Goal: Contribute content

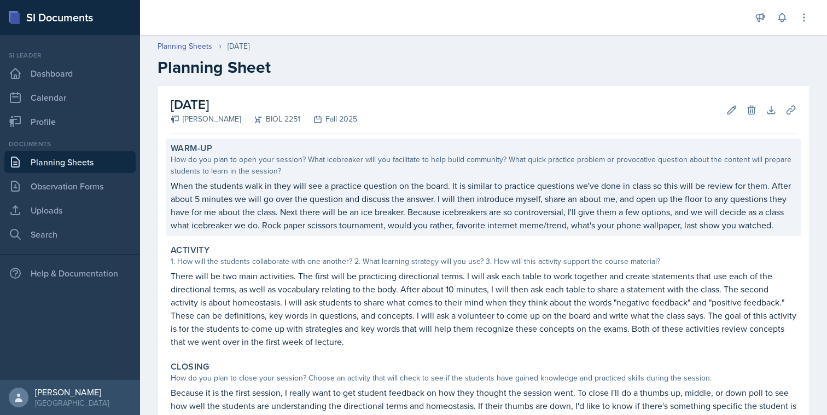
click at [300, 189] on p "When the students walk in they will see a practice question on the board. It is…" at bounding box center [484, 205] width 626 height 53
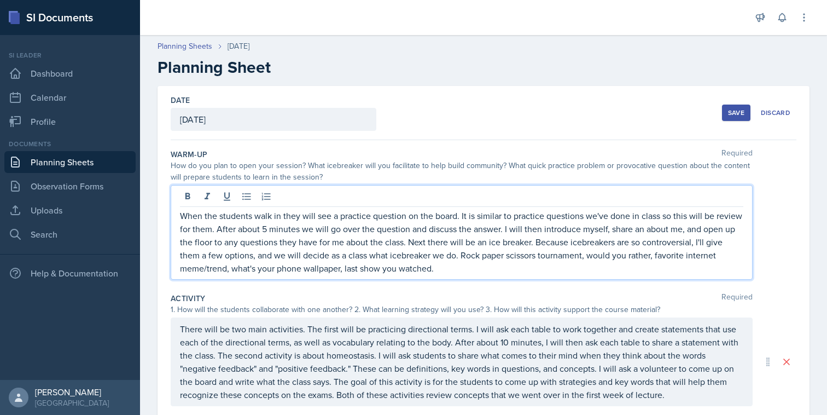
click at [181, 195] on div "When the students walk in they will see a practice question on the board. It is…" at bounding box center [462, 232] width 582 height 95
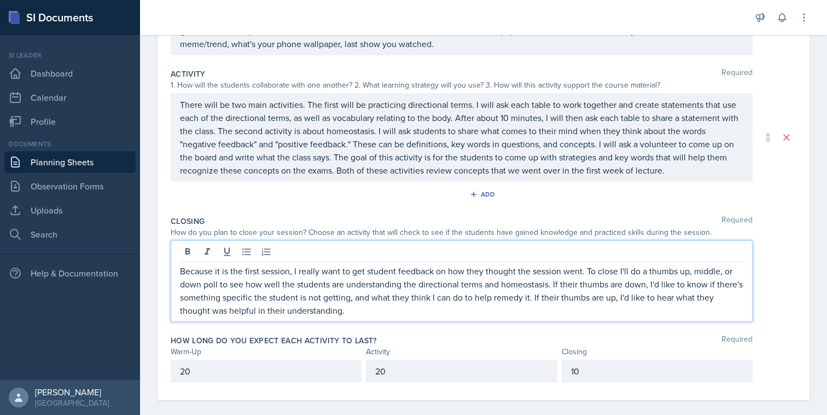
scroll to position [230, 0]
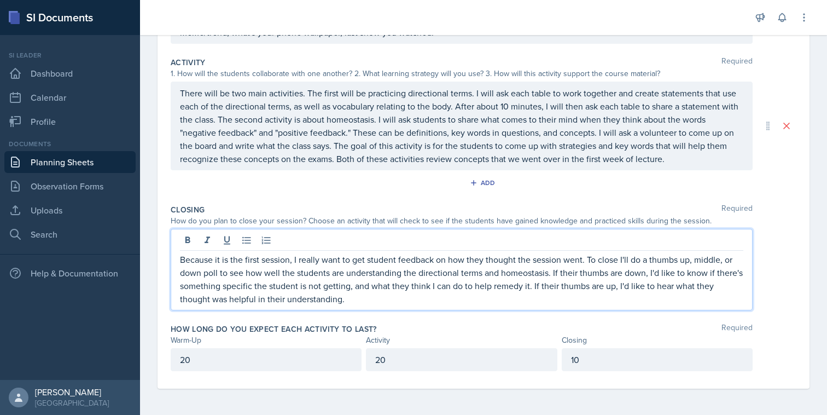
click at [527, 282] on p "Because it is the first session, I really want to get student feedback on how t…" at bounding box center [461, 279] width 563 height 53
click at [530, 289] on p "Because it is the first session, I really want to get student feedback on how t…" at bounding box center [461, 279] width 563 height 53
click at [527, 290] on p "Because it is the first session, I really want to get student feedback on how t…" at bounding box center [461, 279] width 563 height 53
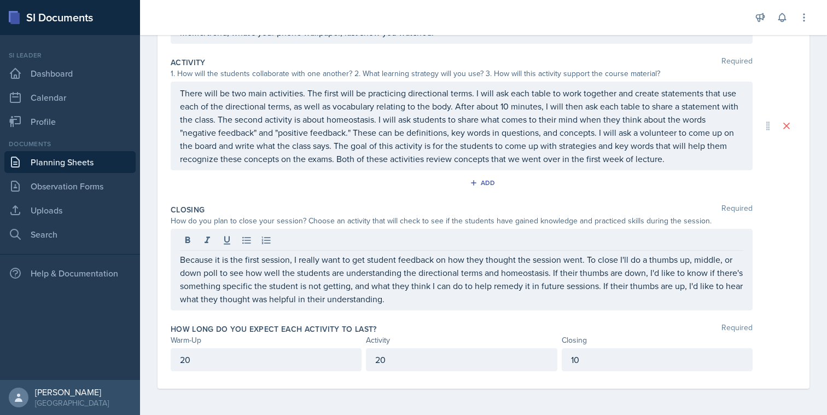
click at [760, 280] on div "Because it is the first session, I really want to get student feedback on how t…" at bounding box center [484, 270] width 626 height 82
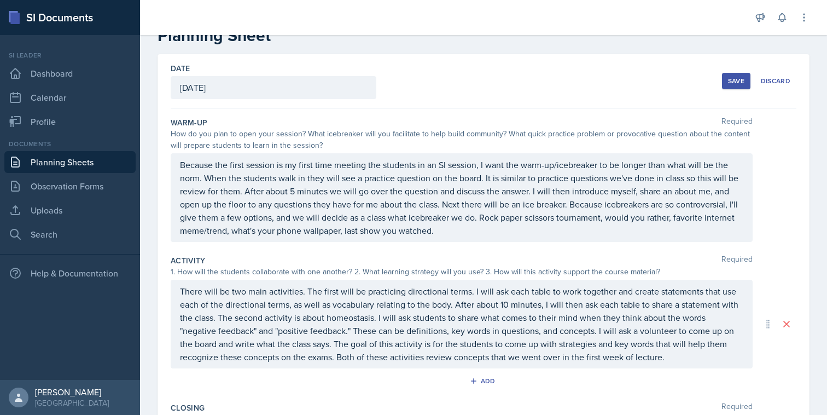
scroll to position [0, 0]
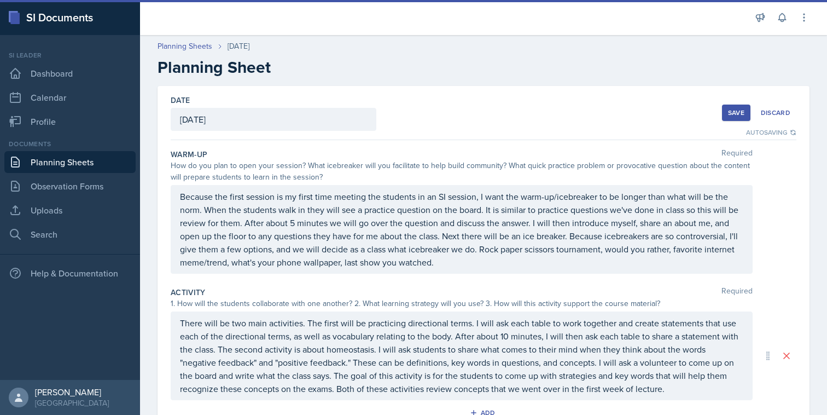
click at [728, 115] on div "Save" at bounding box center [736, 112] width 16 height 9
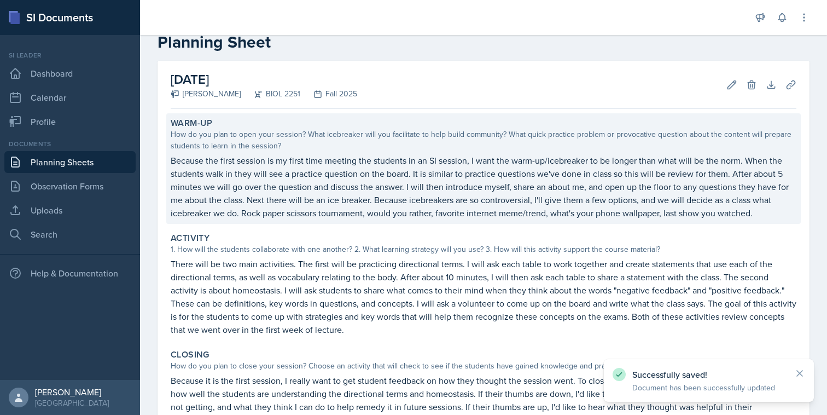
scroll to position [26, 0]
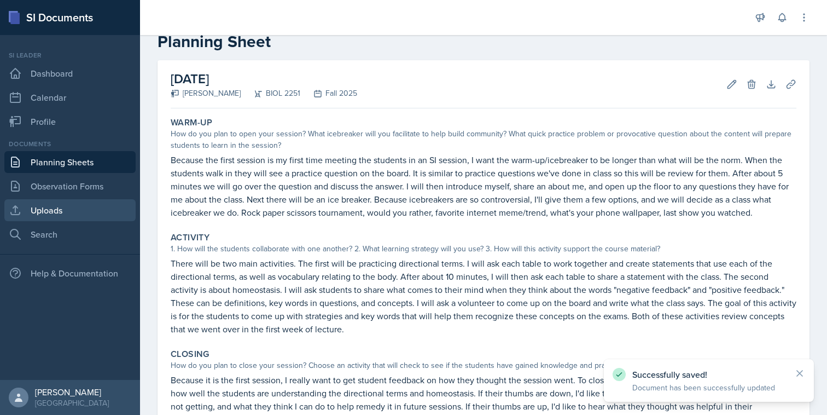
click at [96, 210] on link "Uploads" at bounding box center [69, 210] width 131 height 22
